Goal: Information Seeking & Learning: Check status

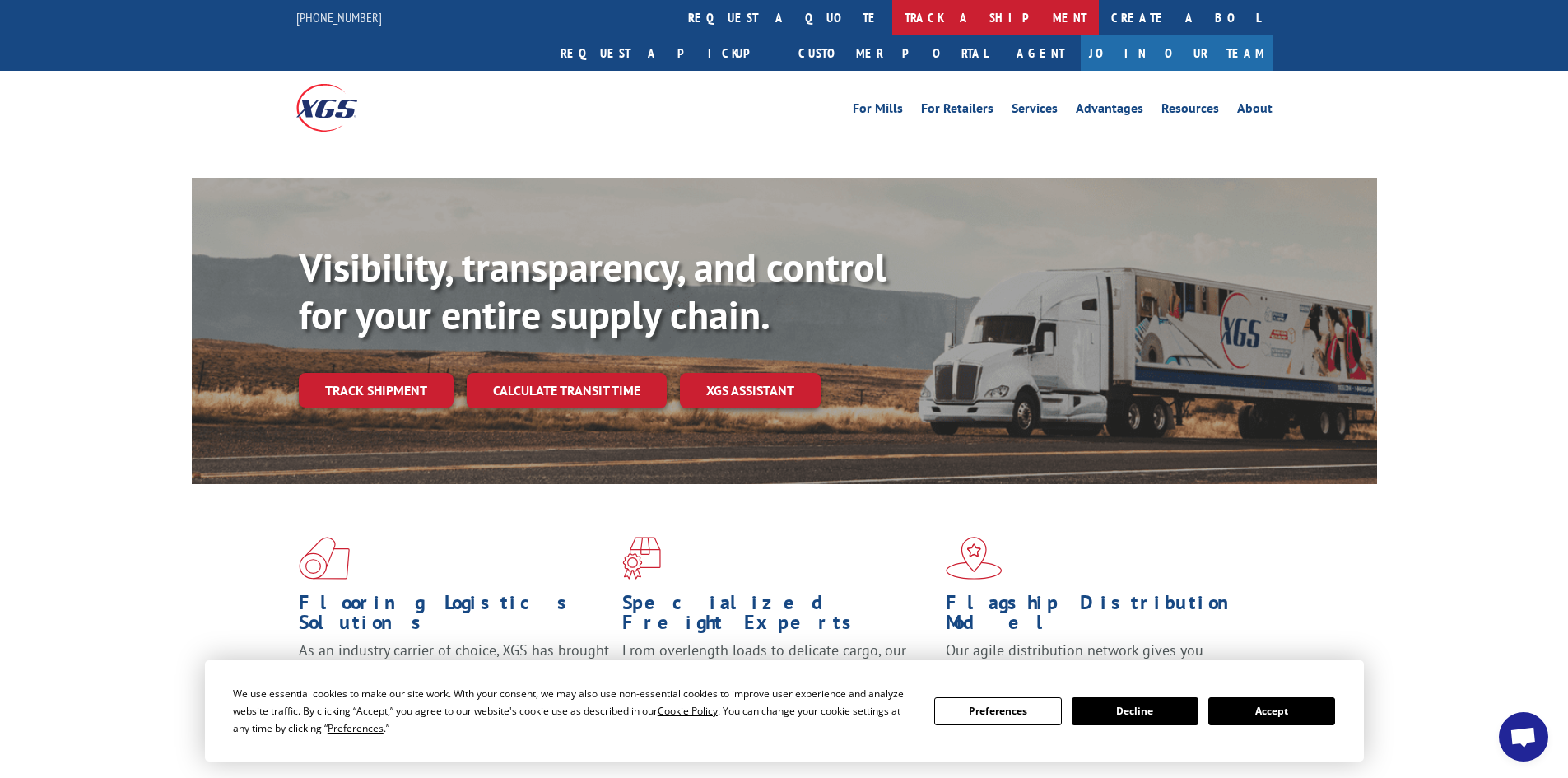
click at [892, 18] on link "track a shipment" at bounding box center [995, 18] width 207 height 35
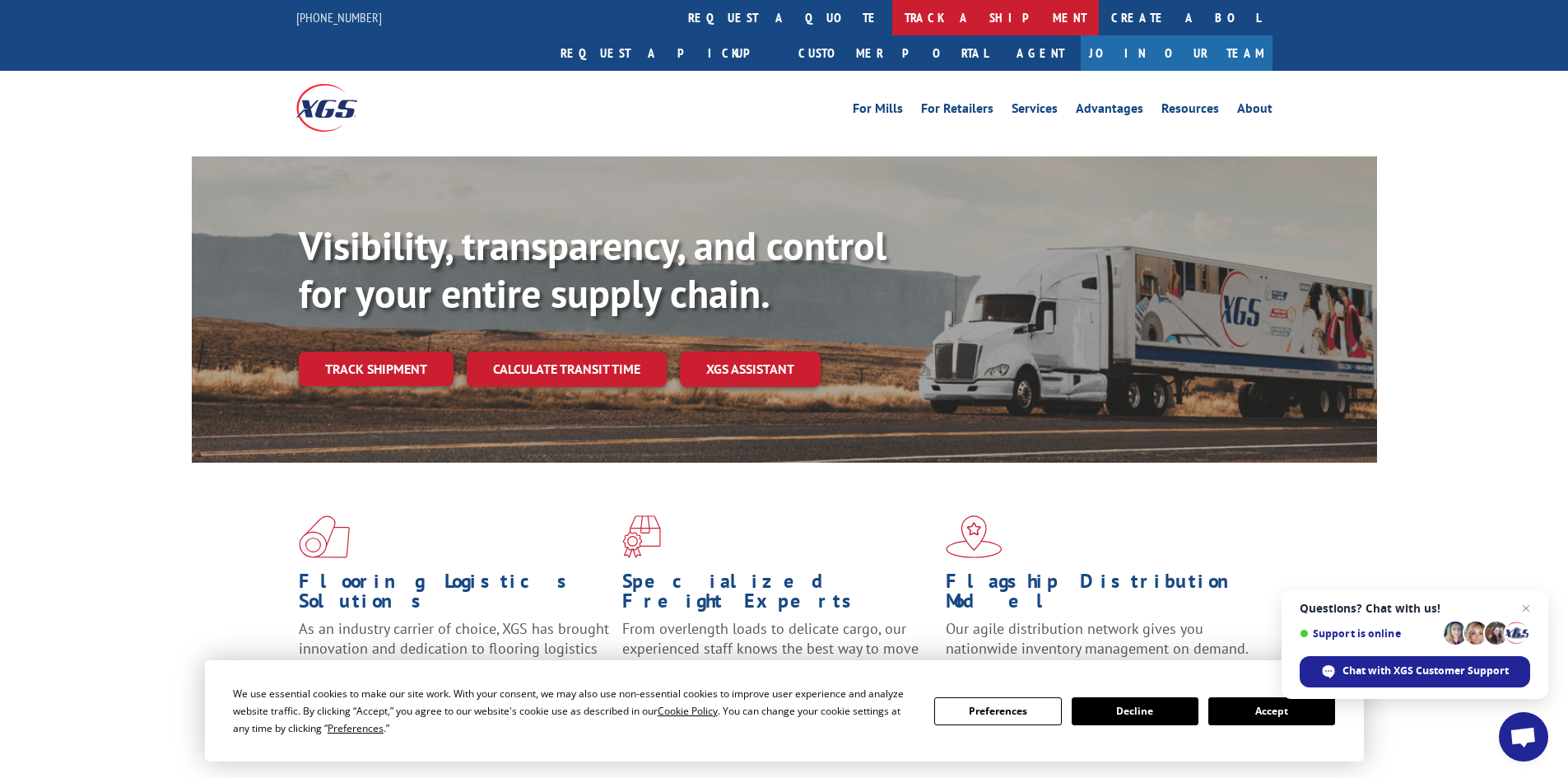
click at [892, 18] on link "track a shipment" at bounding box center [995, 18] width 207 height 35
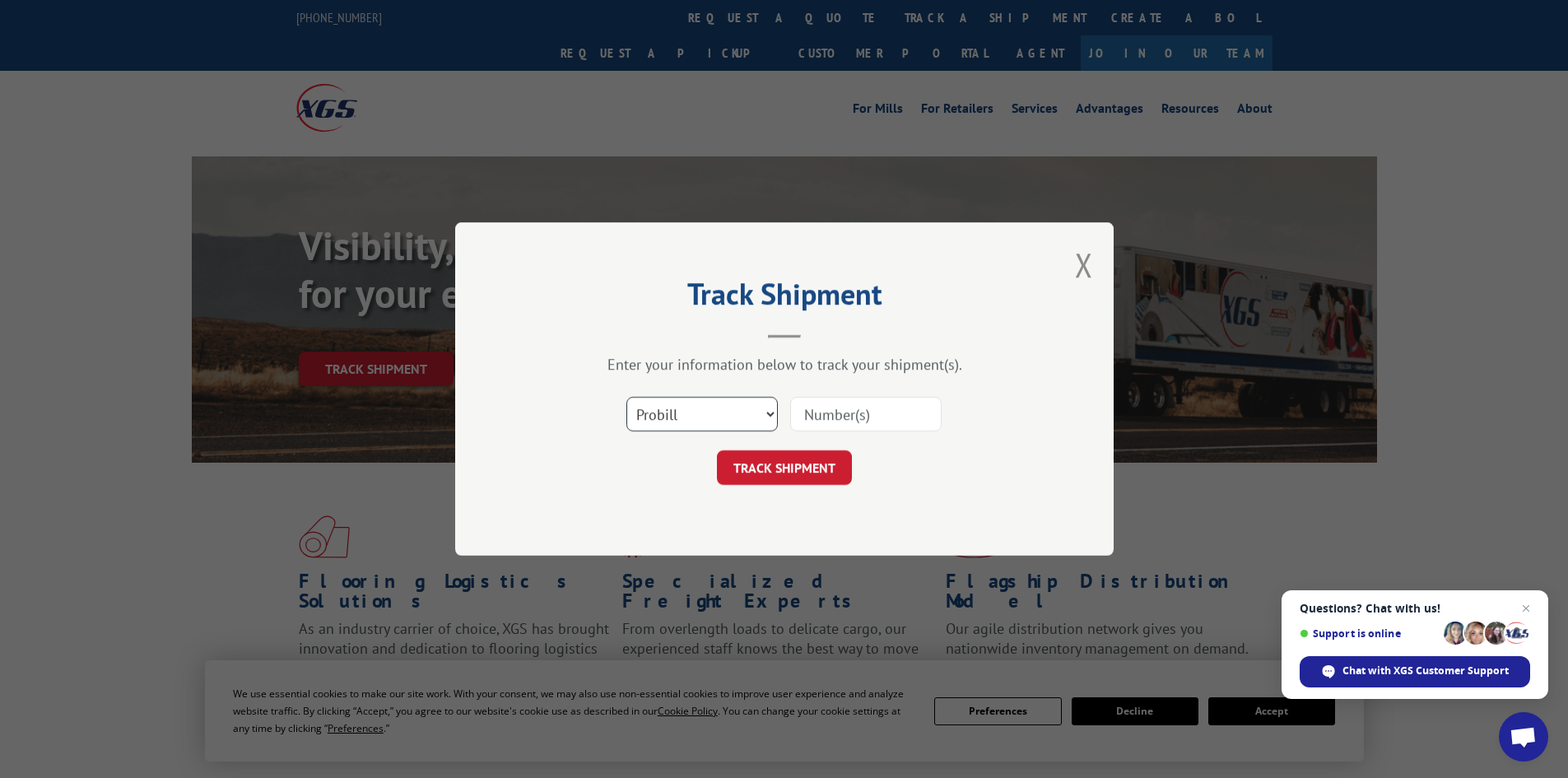
click at [740, 405] on select "Select category... Probill BOL PO" at bounding box center [702, 413] width 151 height 34
select select "bol"
click at [626, 397] on select "Select category... Probill BOL PO" at bounding box center [702, 413] width 151 height 34
click at [822, 423] on input at bounding box center [866, 413] width 151 height 34
paste input "480340"
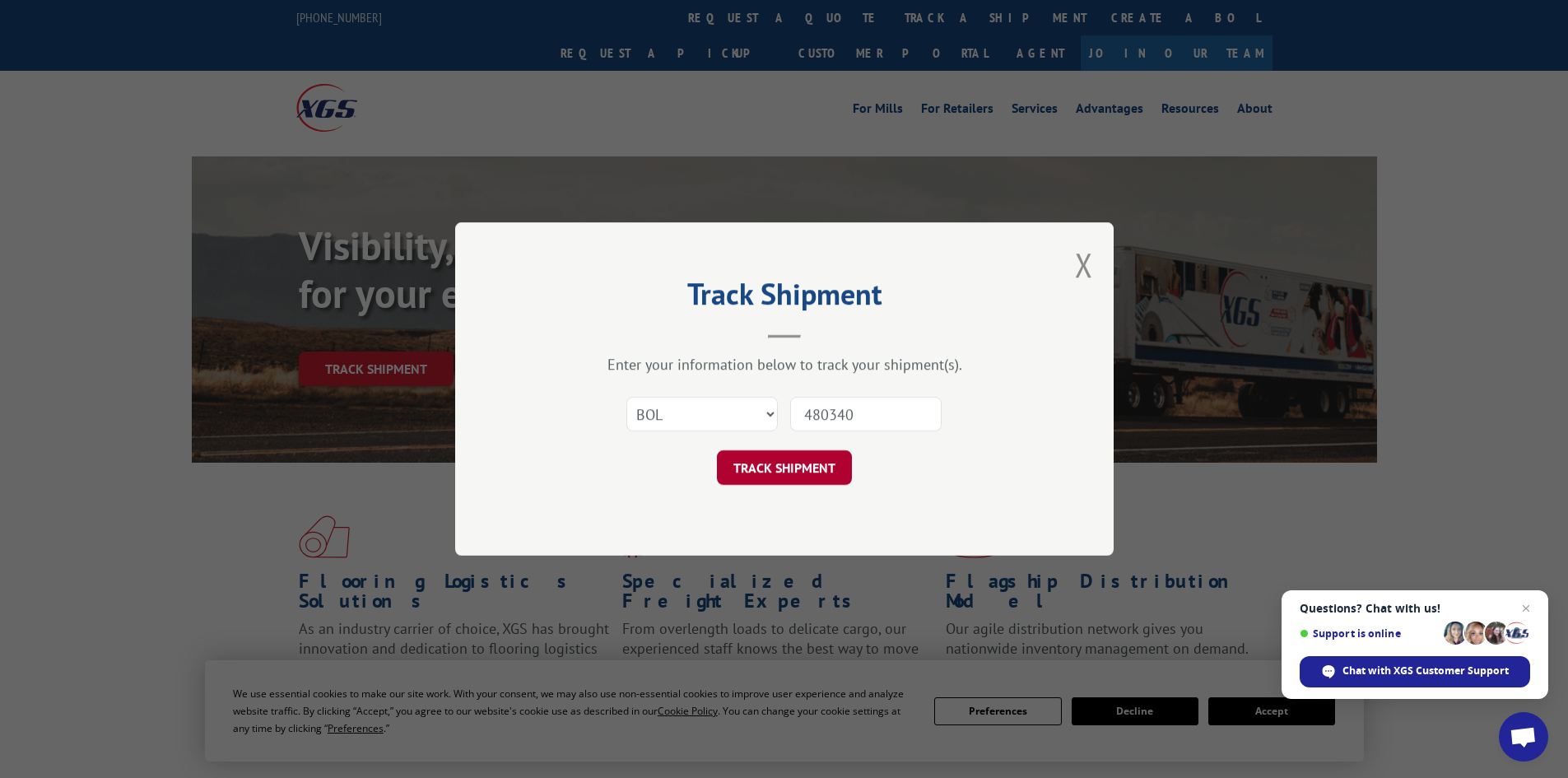
type input "480340"
click at [782, 471] on button "TRACK SHIPMENT" at bounding box center [784, 467] width 135 height 34
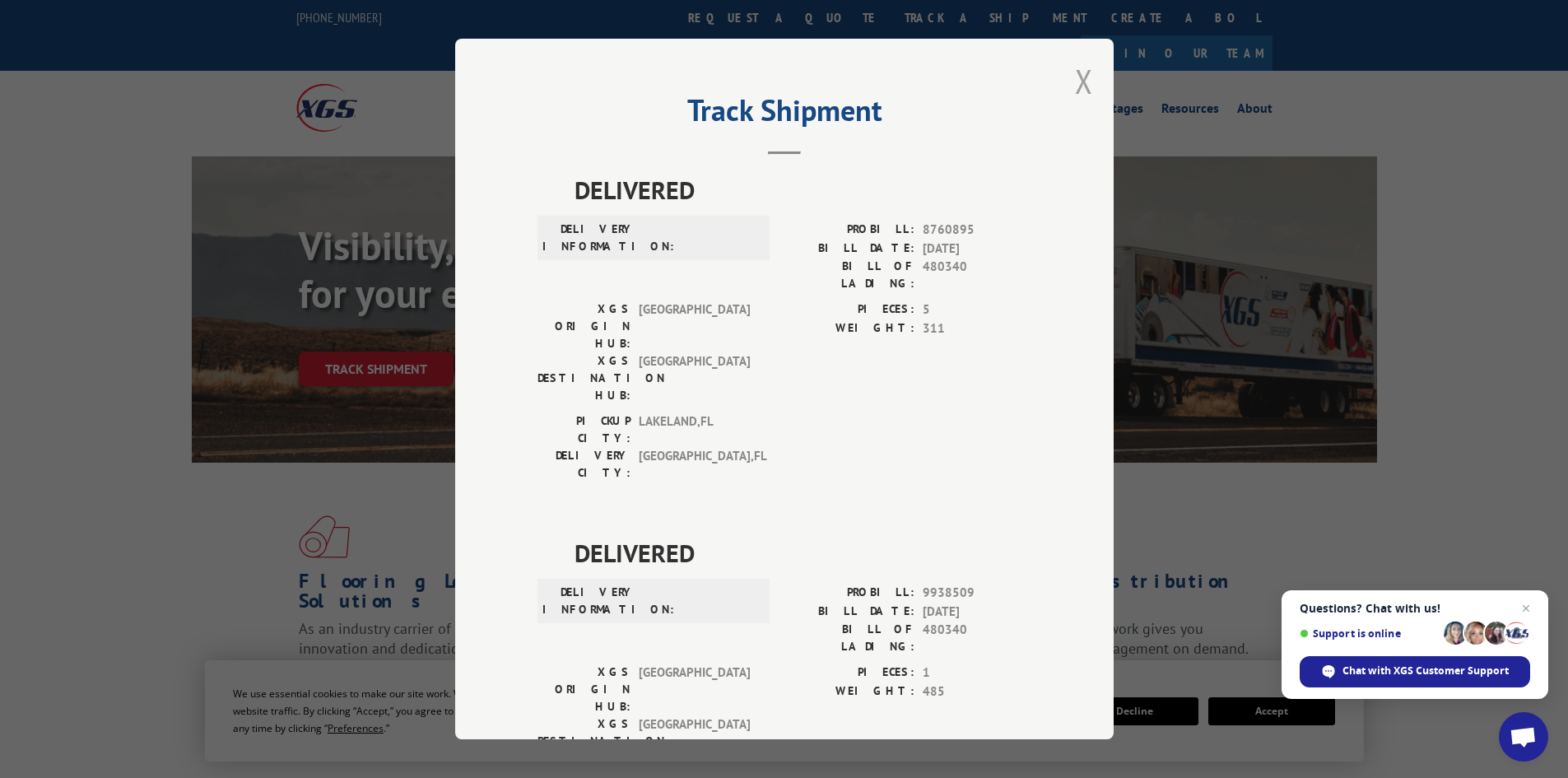
click at [1076, 79] on button "Close modal" at bounding box center [1084, 81] width 18 height 44
